Goal: Information Seeking & Learning: Learn about a topic

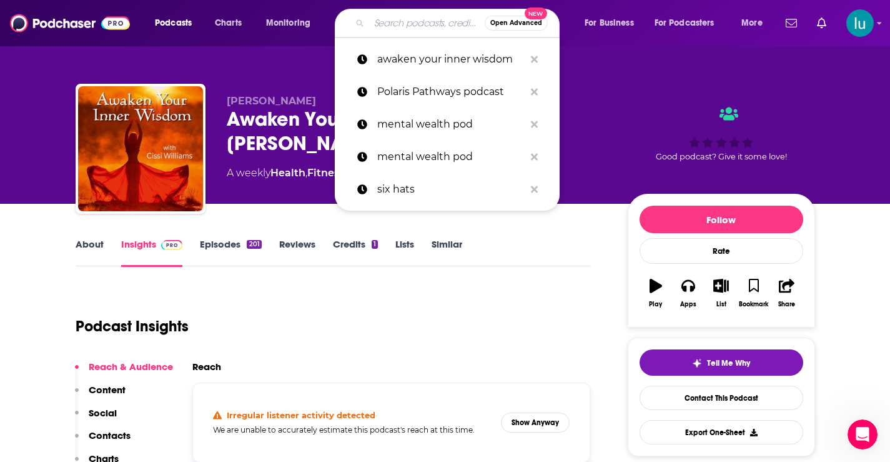
click at [401, 25] on input "Search podcasts, credits, & more..." at bounding box center [427, 23] width 116 height 20
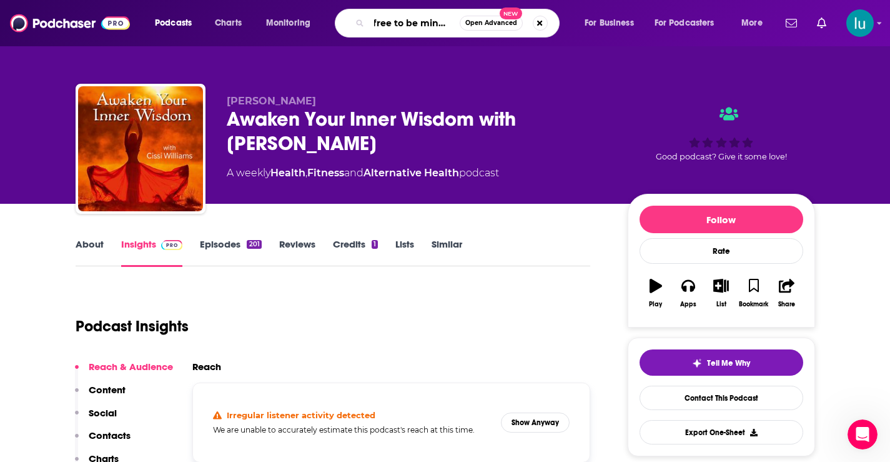
type input "free to be mindful"
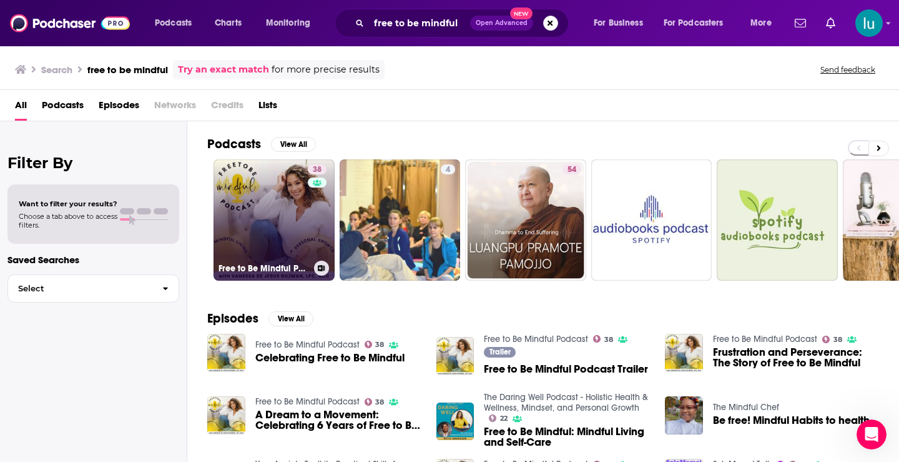
click at [256, 208] on link "38 Free to Be Mindful Podcast" at bounding box center [274, 219] width 121 height 121
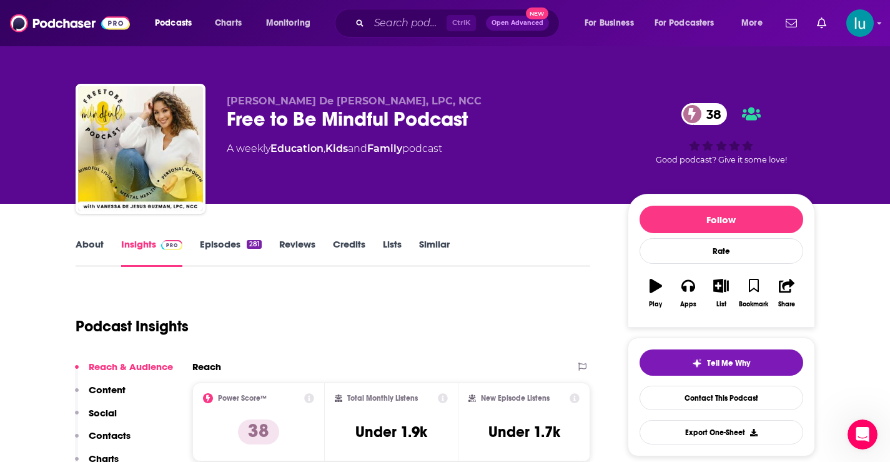
click at [86, 242] on link "About" at bounding box center [90, 252] width 28 height 29
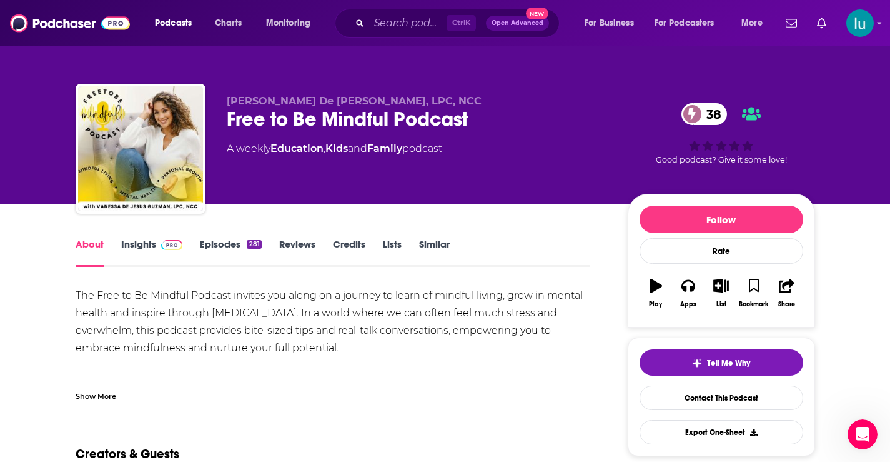
click at [90, 395] on div "Show More" at bounding box center [96, 395] width 41 height 12
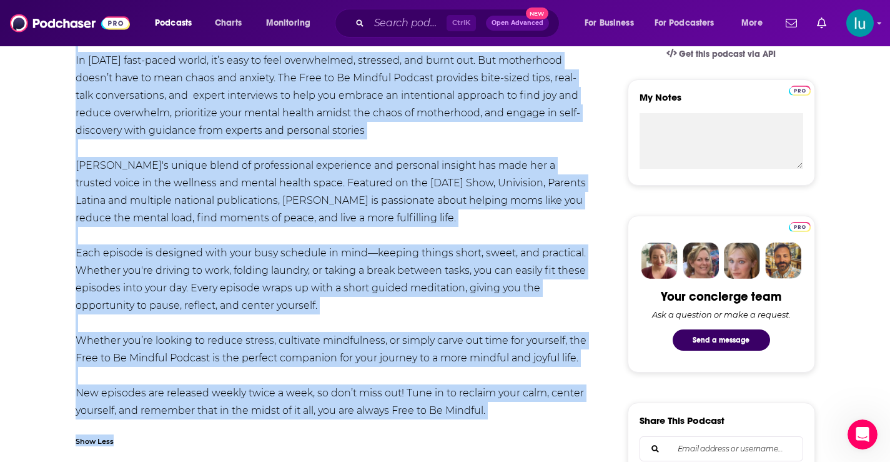
scroll to position [435, 0]
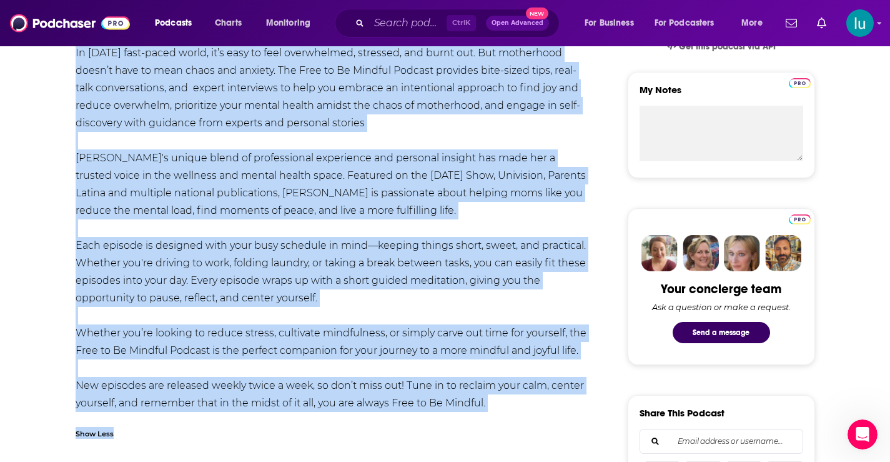
drag, startPoint x: 79, startPoint y: 217, endPoint x: 544, endPoint y: 307, distance: 473.8
copy div "Lor Ipsu do Si Ametcon Adipisc elitsed doe tempo in u laboree do magna al enima…"
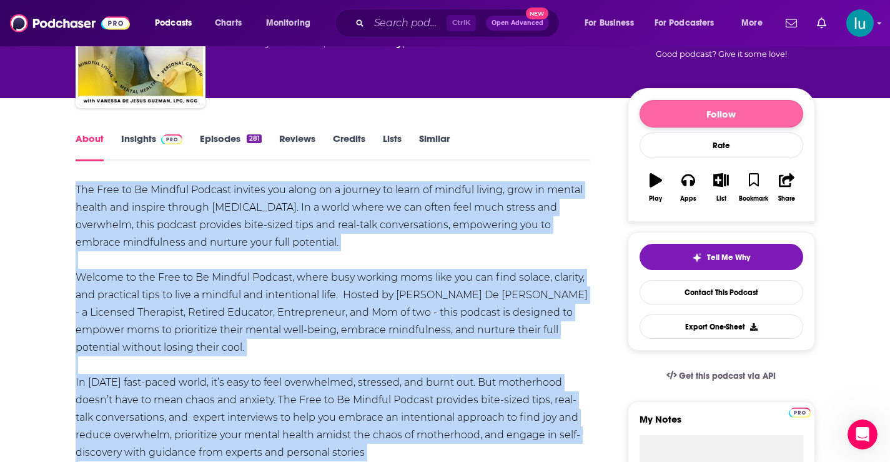
scroll to position [97, 0]
